Goal: Information Seeking & Learning: Learn about a topic

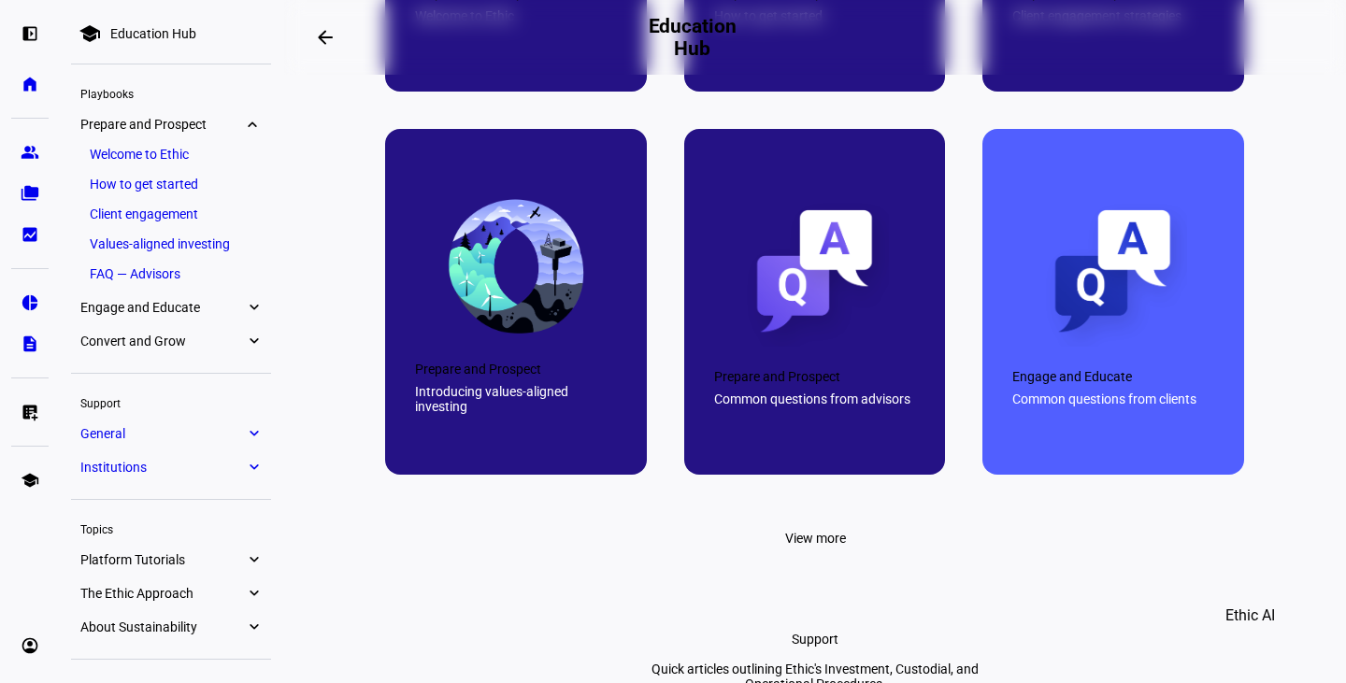
scroll to position [1098, 0]
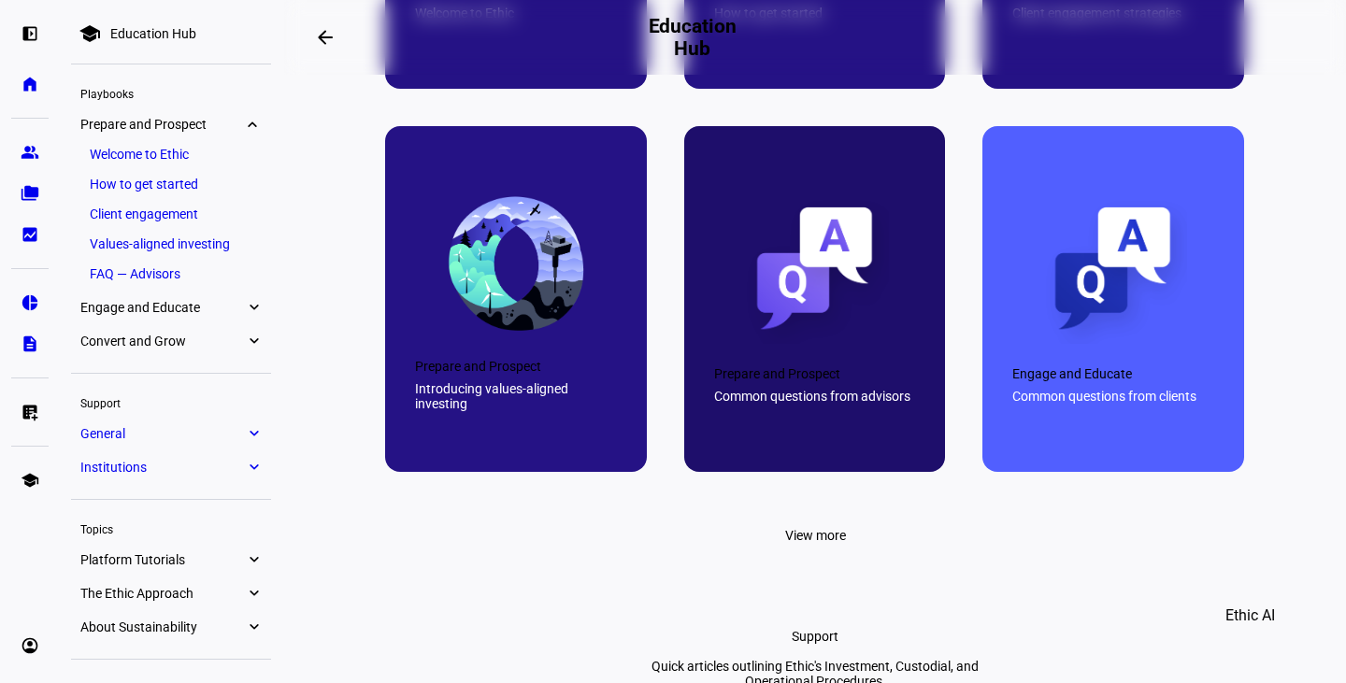
click at [838, 404] on div "Common questions from advisors" at bounding box center [815, 396] width 202 height 15
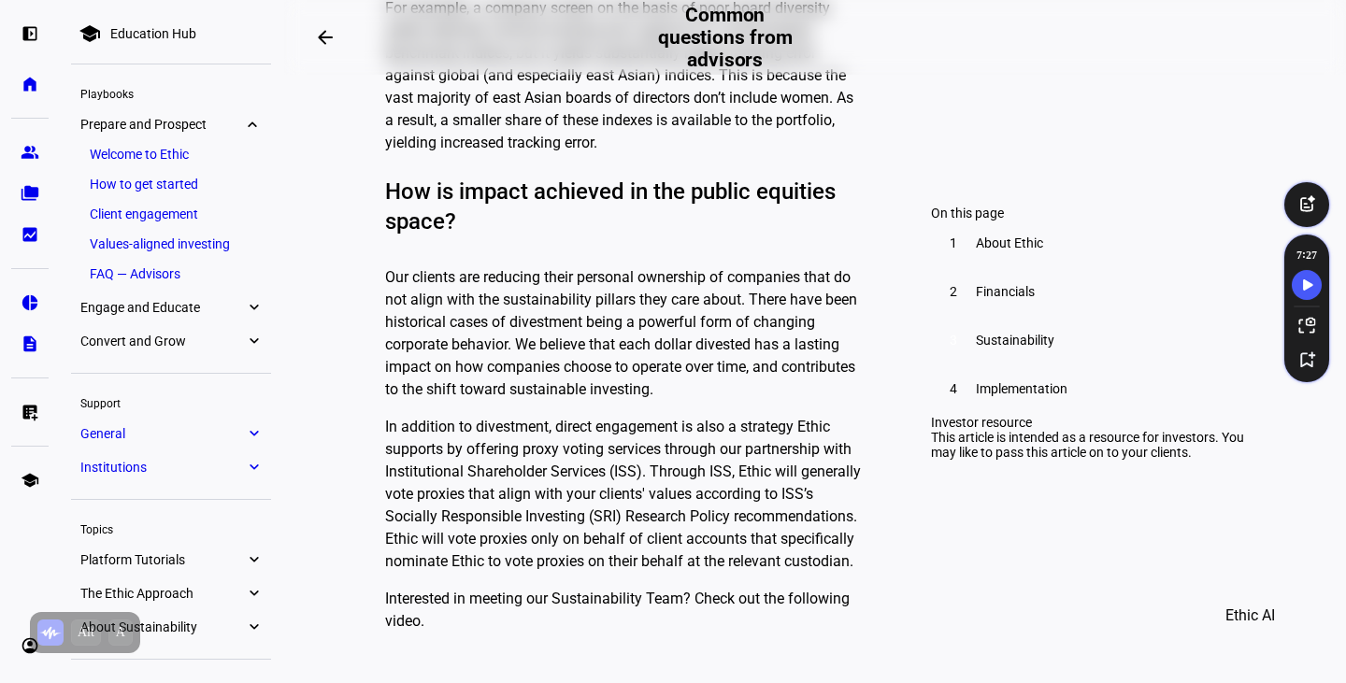
scroll to position [5177, 0]
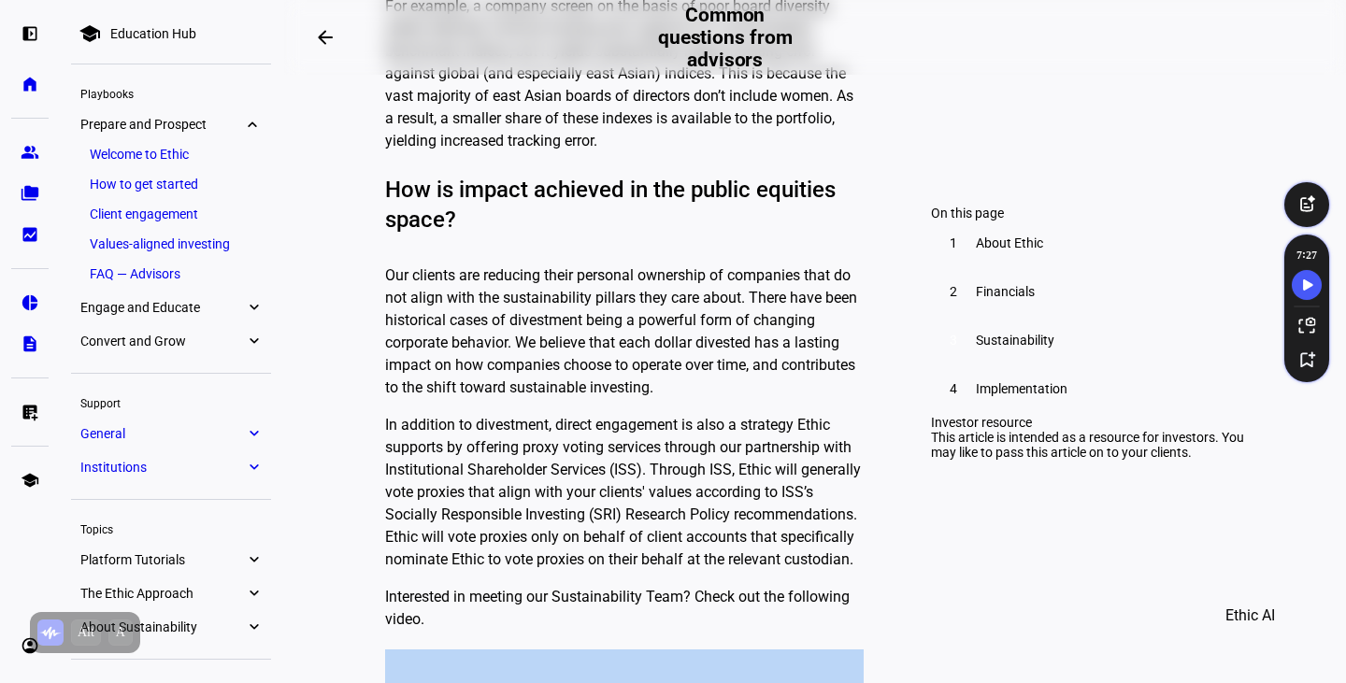
drag, startPoint x: 880, startPoint y: 440, endPoint x: 897, endPoint y: 676, distance: 236.1
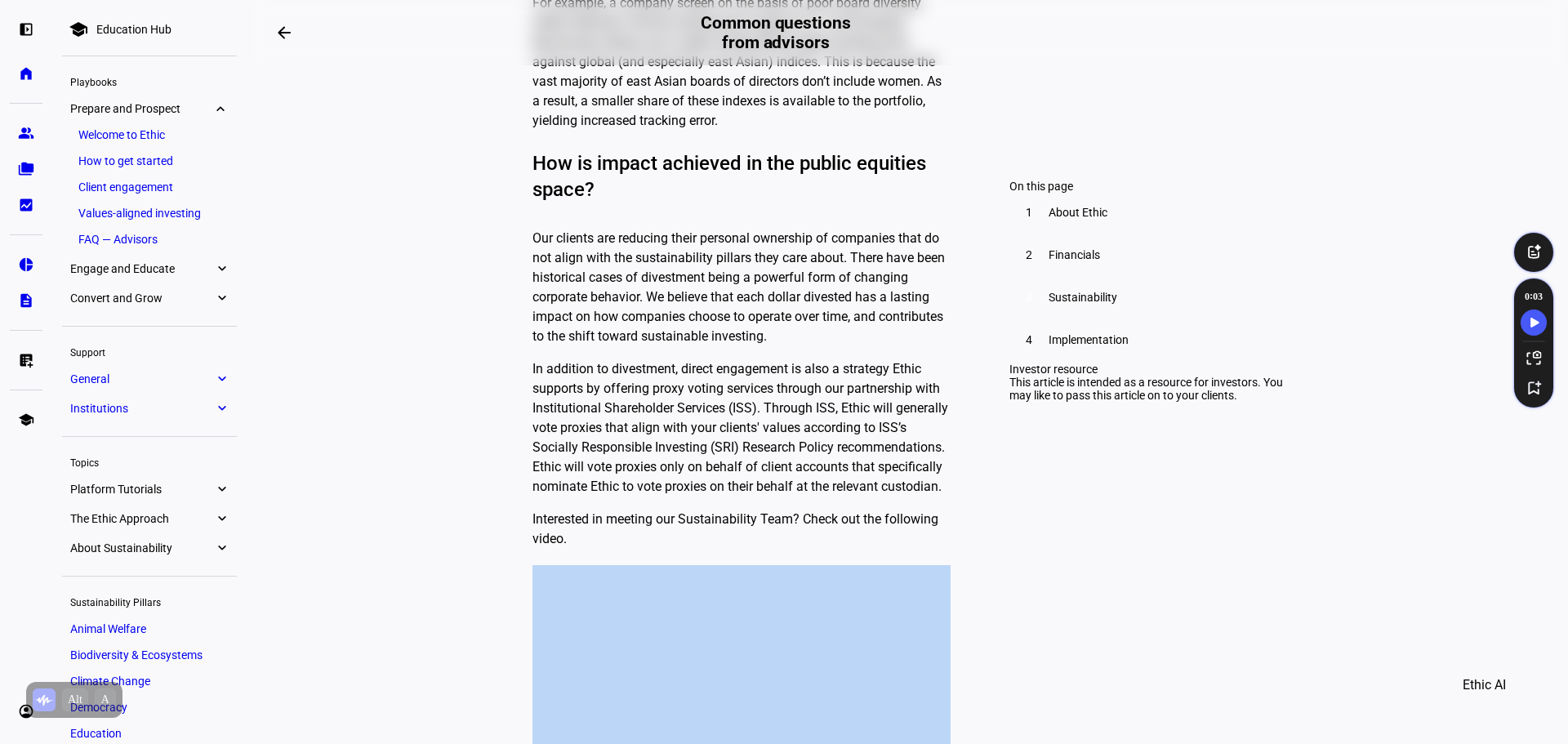
scroll to position [4529, 0]
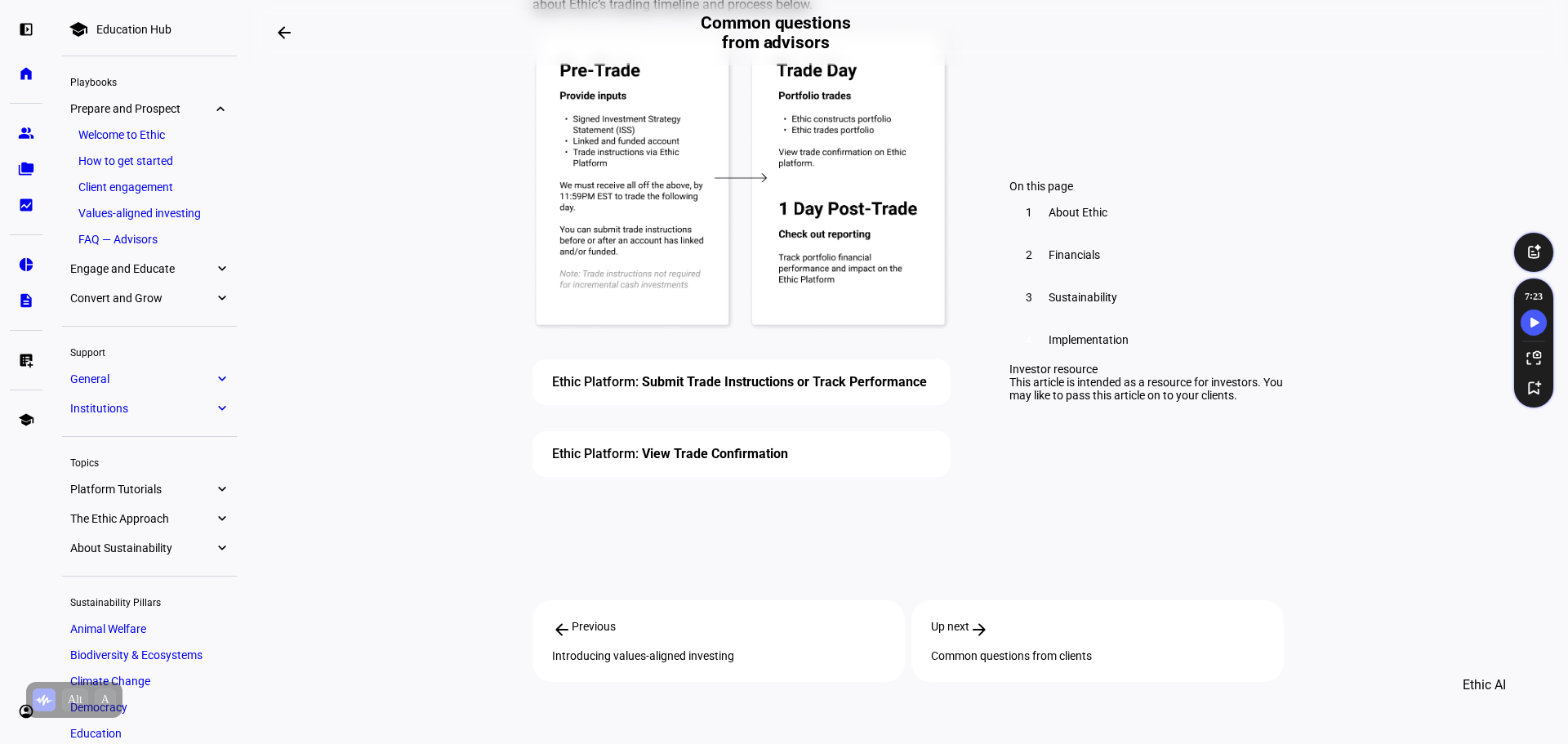
scroll to position [5645, 0]
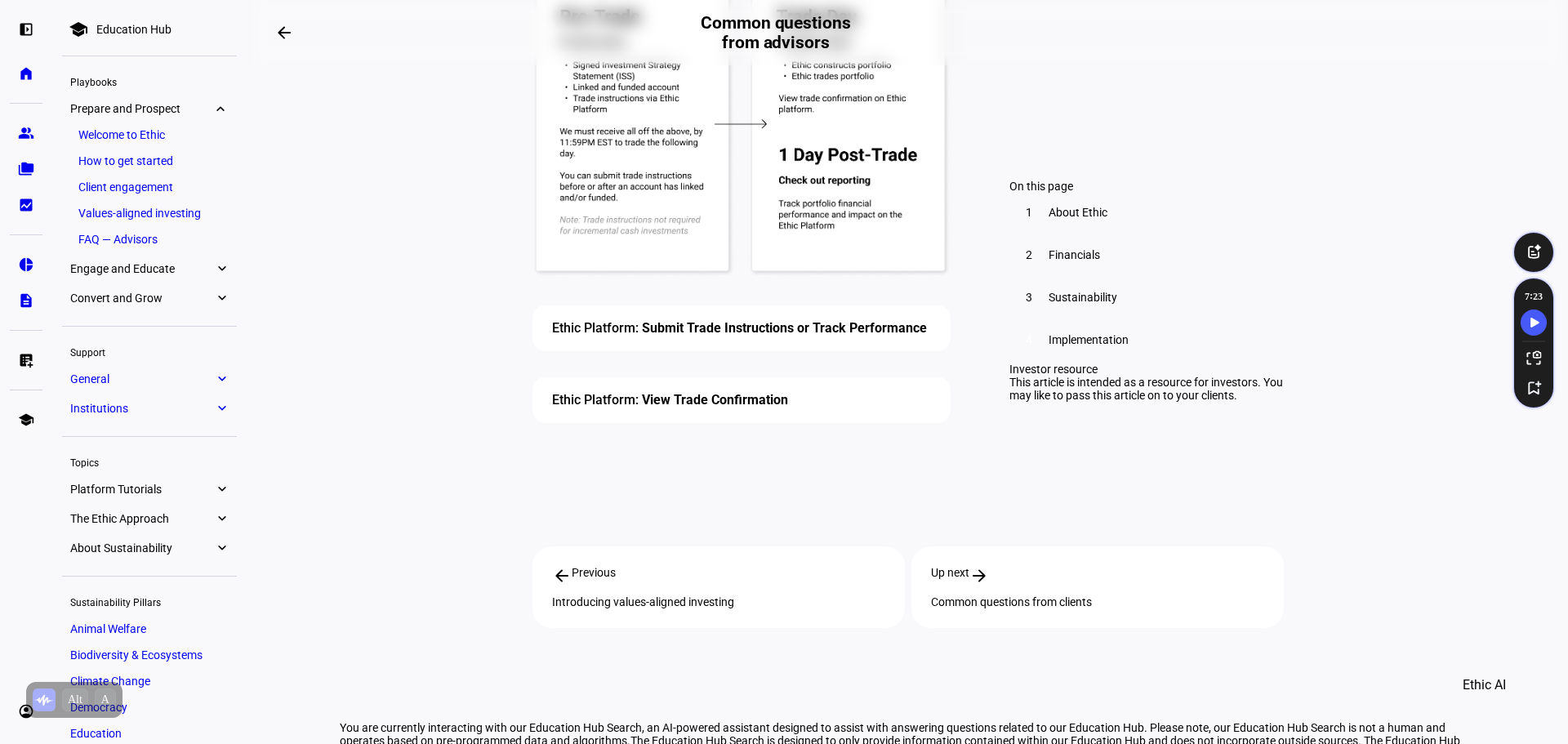
click at [1017, 595] on div "Common questions from clients" at bounding box center [1097, 601] width 333 height 13
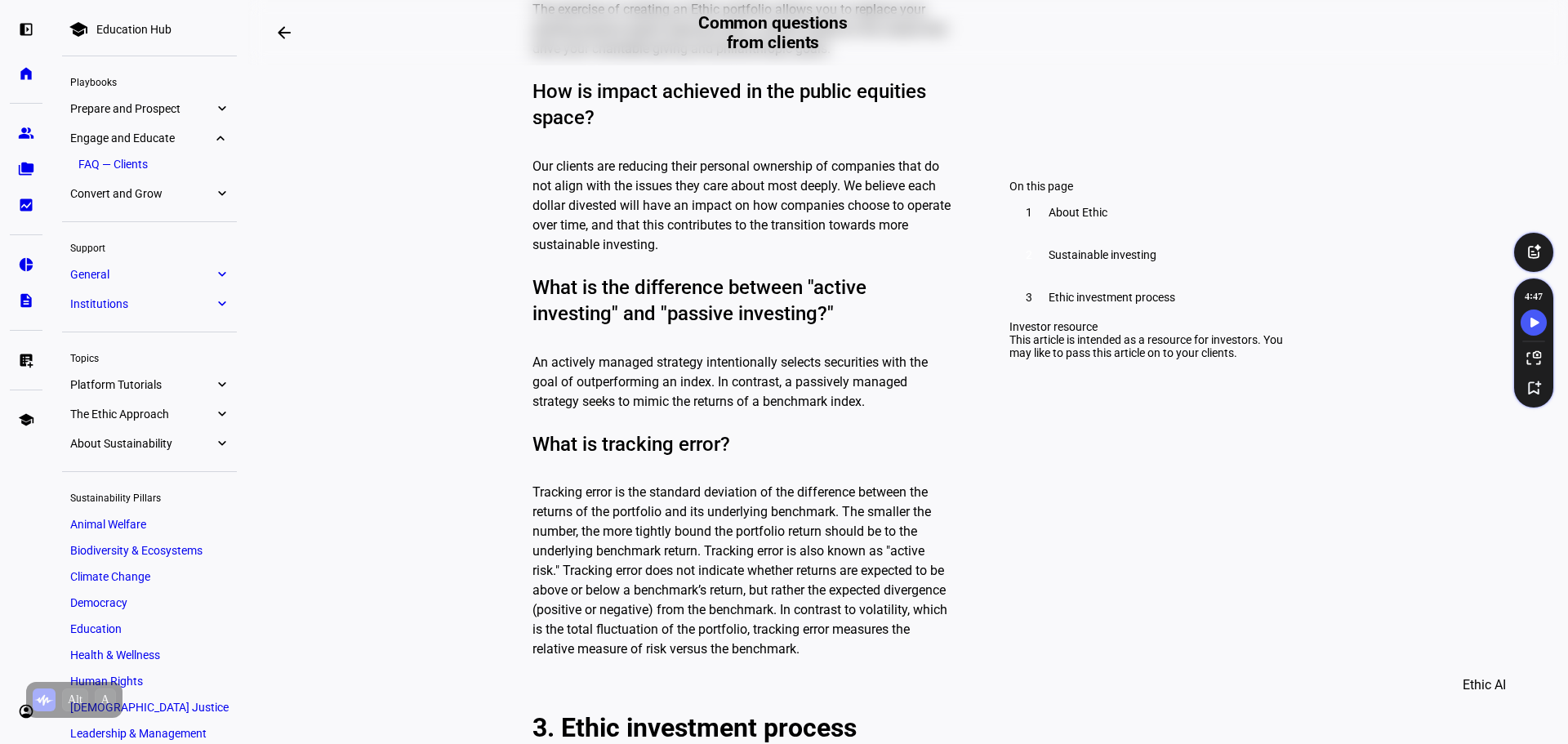
scroll to position [2042, 0]
